Goal: Find specific page/section: Find specific page/section

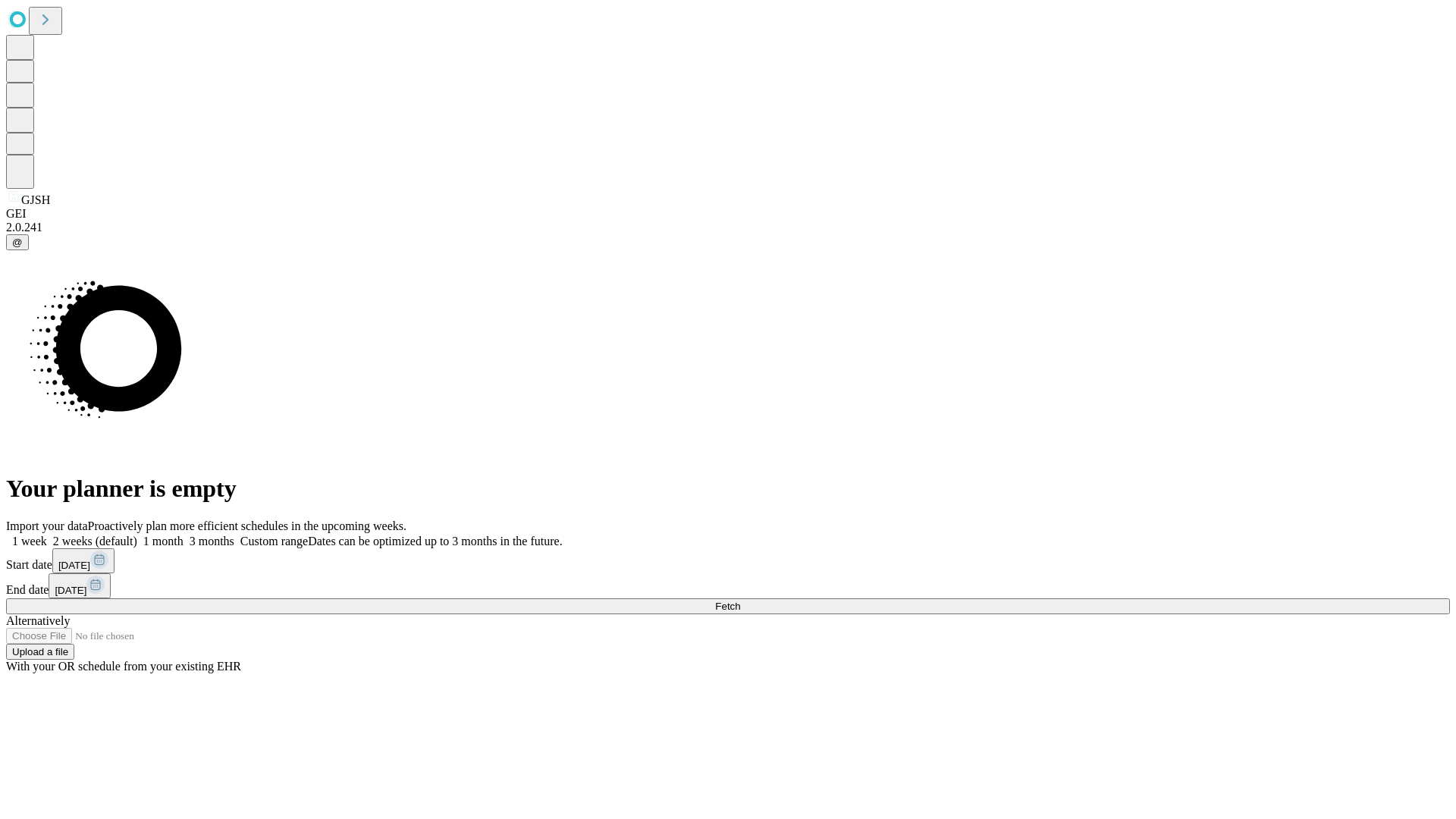
click at [740, 601] on span "Fetch" at bounding box center [728, 606] width 25 height 12
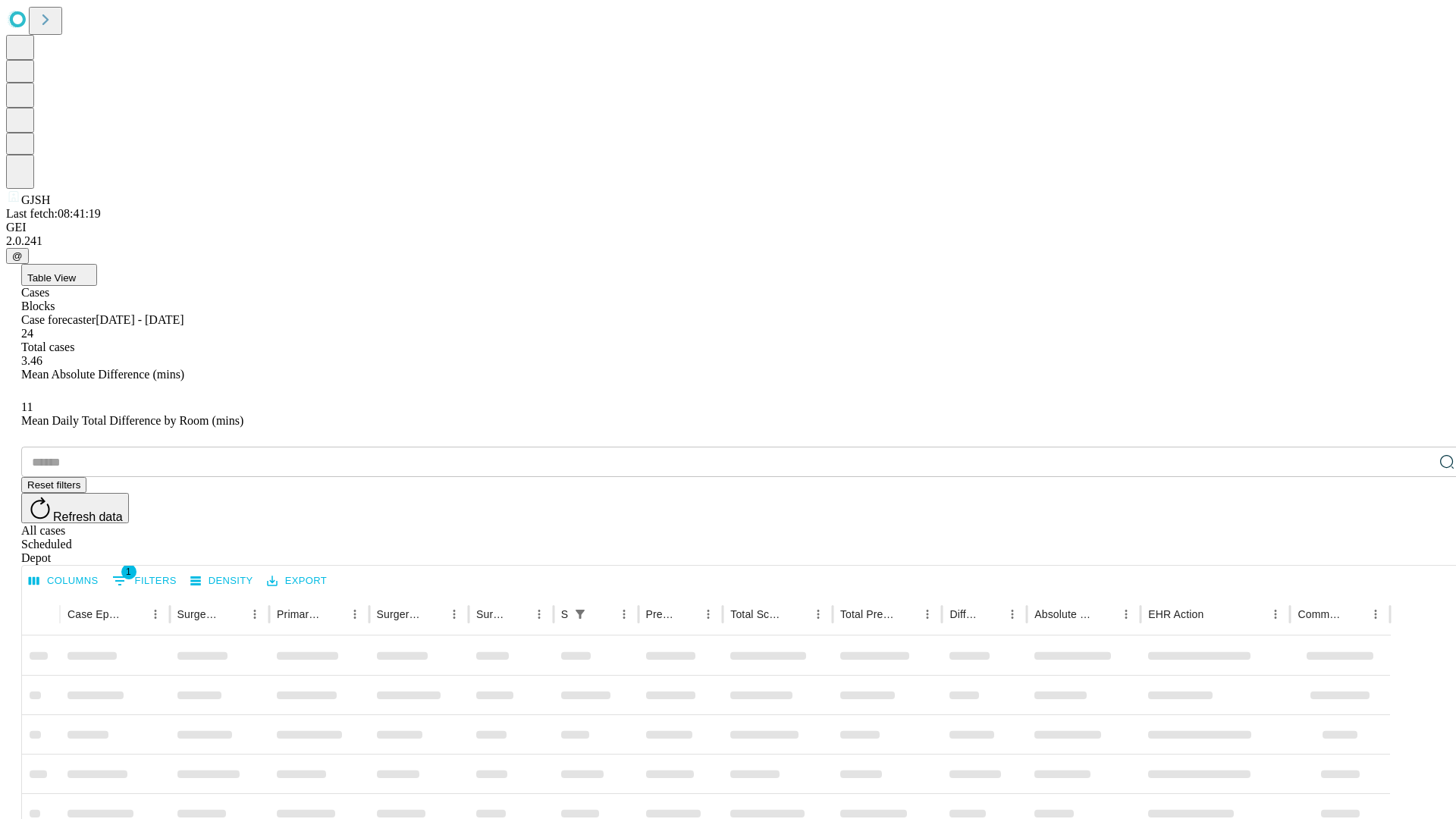
click at [1416, 552] on div "Depot" at bounding box center [743, 558] width 1444 height 13
click at [1292, 524] on div "All cases" at bounding box center [743, 531] width 1444 height 13
